Goal: Transaction & Acquisition: Download file/media

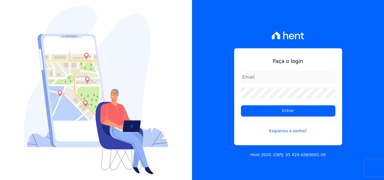
click at [269, 75] on input "email" at bounding box center [288, 77] width 94 height 11
type input "[PERSON_NAME][EMAIL_ADDRESS][PERSON_NAME][DOMAIN_NAME]"
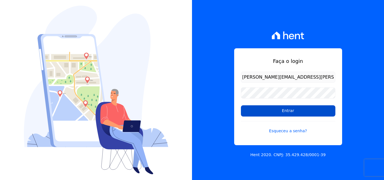
click at [281, 112] on input "Entrar" at bounding box center [288, 110] width 94 height 11
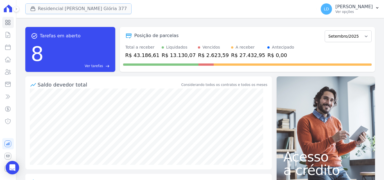
click at [89, 6] on button "Residencial [PERSON_NAME] Glória 377" at bounding box center [78, 8] width 107 height 11
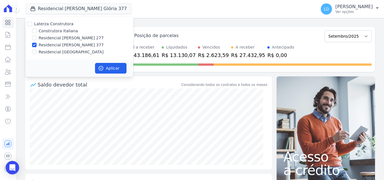
click at [65, 24] on label "Laterza Construtora" at bounding box center [53, 24] width 39 height 4
click at [32, 24] on input "Laterza Construtora" at bounding box center [30, 24] width 4 height 4
checkbox input "true"
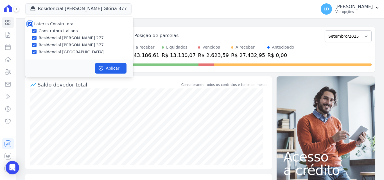
checkbox input "true"
drag, startPoint x: 103, startPoint y: 66, endPoint x: 122, endPoint y: 64, distance: 19.2
click at [103, 66] on icon "button" at bounding box center [101, 69] width 6 height 6
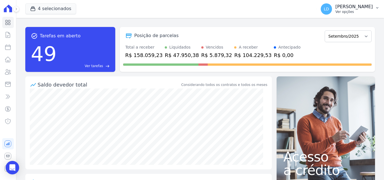
click at [352, 11] on p "Ver opções" at bounding box center [353, 12] width 37 height 4
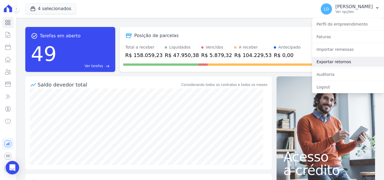
drag, startPoint x: 341, startPoint y: 59, endPoint x: 315, endPoint y: 59, distance: 25.6
click at [341, 59] on link "Exportar retornos" at bounding box center [348, 62] width 72 height 10
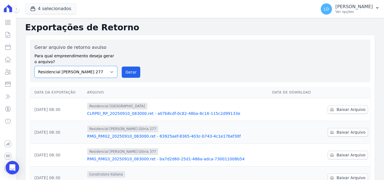
click at [93, 71] on select "Construtora Italiana Residencial [PERSON_NAME] 277 Residencial [PERSON_NAME][ST…" at bounding box center [76, 72] width 83 height 12
click at [35, 66] on select "Construtora Italiana Residencial [PERSON_NAME] 277 Residencial [PERSON_NAME][ST…" at bounding box center [76, 72] width 83 height 12
click at [85, 75] on select "Construtora Italiana Residencial [PERSON_NAME] 277 Residencial [PERSON_NAME][ST…" at bounding box center [76, 72] width 83 height 12
select select "29fc0423-bfd4-480a-835e-7e440cfe6eb8"
click at [35, 66] on select "Construtora Italiana Residencial [PERSON_NAME] 277 Residencial [PERSON_NAME][ST…" at bounding box center [76, 72] width 83 height 12
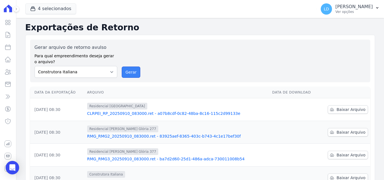
click at [134, 70] on button "Gerar" at bounding box center [131, 72] width 19 height 11
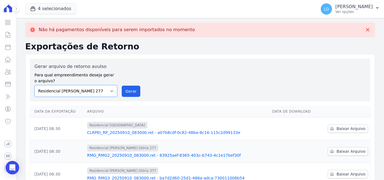
click at [90, 95] on select "Construtora Italiana Residencial [PERSON_NAME] 277 Residencial [PERSON_NAME][ST…" at bounding box center [76, 91] width 83 height 12
click at [35, 85] on select "Construtora Italiana Residencial [PERSON_NAME] 277 Residencial [PERSON_NAME][ST…" at bounding box center [76, 91] width 83 height 12
drag, startPoint x: 89, startPoint y: 91, endPoint x: 87, endPoint y: 96, distance: 4.9
click at [89, 91] on select "Construtora Italiana Residencial [PERSON_NAME] 277 Residencial [PERSON_NAME][ST…" at bounding box center [76, 91] width 83 height 12
select select "7d698934-b935-4dc9-aa46-576f3138731b"
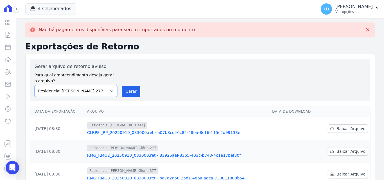
click at [35, 85] on select "Construtora Italiana Residencial [PERSON_NAME] 277 Residencial [PERSON_NAME][ST…" at bounding box center [76, 91] width 83 height 12
click at [127, 94] on button "Gerar" at bounding box center [131, 91] width 19 height 11
click at [58, 94] on select "Construtora Italiana Residencial [PERSON_NAME] 277 Residencial [PERSON_NAME][ST…" at bounding box center [76, 91] width 83 height 12
select select "0cd9190e-dfd9-46e5-afc8-7298ef4c0c2b"
click at [35, 85] on select "Construtora Italiana Residencial [PERSON_NAME] 277 Residencial [PERSON_NAME][ST…" at bounding box center [76, 91] width 83 height 12
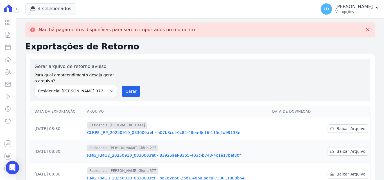
drag, startPoint x: 130, startPoint y: 89, endPoint x: 215, endPoint y: 52, distance: 92.2
click at [130, 89] on button "Gerar" at bounding box center [131, 91] width 19 height 11
click at [87, 94] on select "Construtora Italiana Residencial [PERSON_NAME] 277 Residencial [PERSON_NAME][ST…" at bounding box center [76, 91] width 83 height 12
select select "6440c0a1-232b-4aa1-adfe-88cb95fffe46"
click at [35, 85] on select "Construtora Italiana Residencial [PERSON_NAME] 277 Residencial [PERSON_NAME][ST…" at bounding box center [76, 91] width 83 height 12
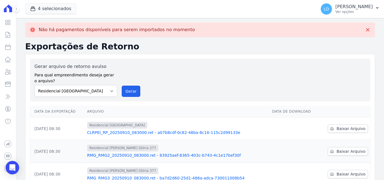
drag, startPoint x: 134, startPoint y: 93, endPoint x: 212, endPoint y: 50, distance: 89.5
click at [136, 92] on button "Gerar" at bounding box center [131, 91] width 19 height 11
click at [353, 11] on p "Ver opções" at bounding box center [353, 12] width 37 height 4
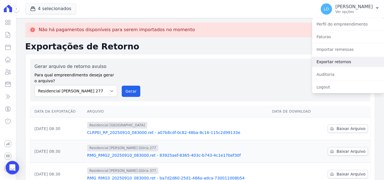
click at [337, 59] on link "Exportar retornos" at bounding box center [348, 62] width 72 height 10
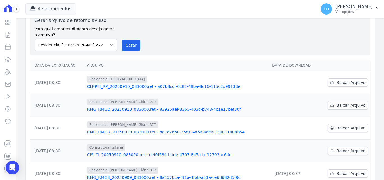
scroll to position [56, 0]
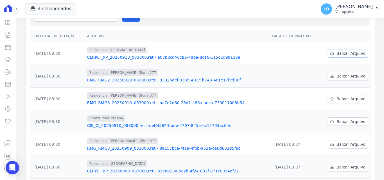
drag, startPoint x: 338, startPoint y: 53, endPoint x: 306, endPoint y: 62, distance: 32.9
click at [337, 53] on span "Baixar Arquivo" at bounding box center [351, 54] width 29 height 6
click at [340, 78] on span "Baixar Arquivo" at bounding box center [351, 76] width 29 height 6
click at [337, 100] on span "Baixar Arquivo" at bounding box center [351, 99] width 29 height 6
click at [340, 122] on span "Baixar Arquivo" at bounding box center [351, 122] width 29 height 6
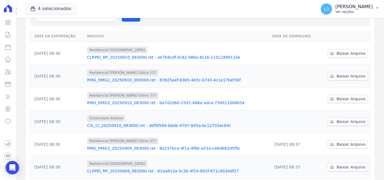
click at [363, 16] on button "LD [PERSON_NAME] Ver opções" at bounding box center [350, 9] width 68 height 16
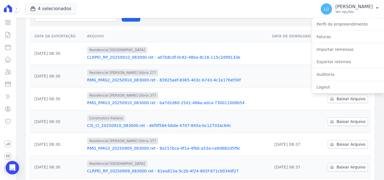
click at [342, 68] on div "Auditoria" at bounding box center [348, 74] width 72 height 12
click at [340, 62] on link "Exportar retornos" at bounding box center [348, 62] width 72 height 10
